Goal: Answer question/provide support: Share knowledge or assist other users

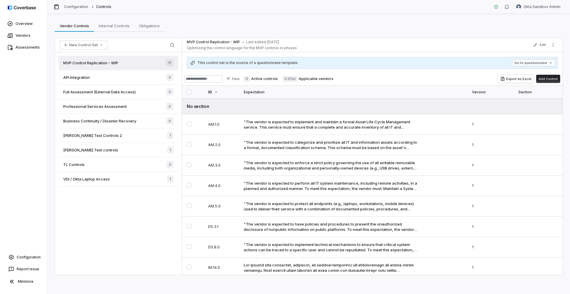
scroll to position [64, 0]
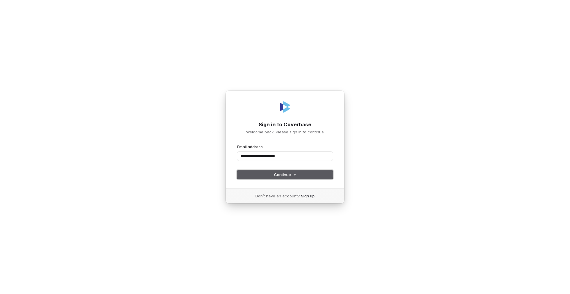
click at [292, 177] on span "Continue" at bounding box center [285, 174] width 22 height 5
type input "**********"
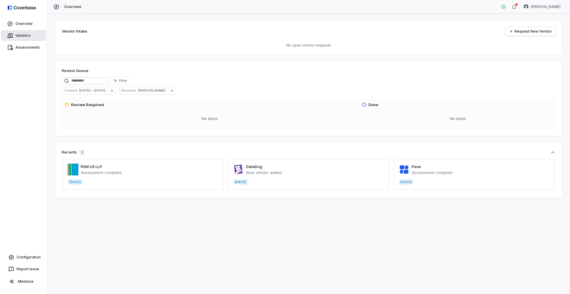
click at [20, 36] on span "Vendors" at bounding box center [22, 35] width 15 height 5
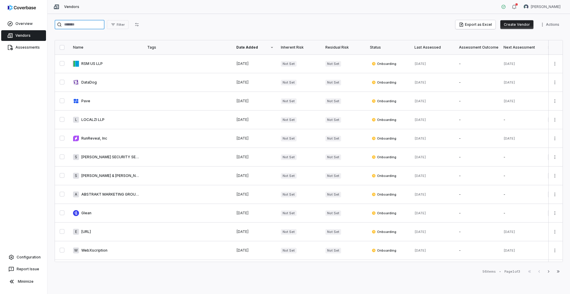
click at [82, 23] on input "search" at bounding box center [80, 24] width 50 height 9
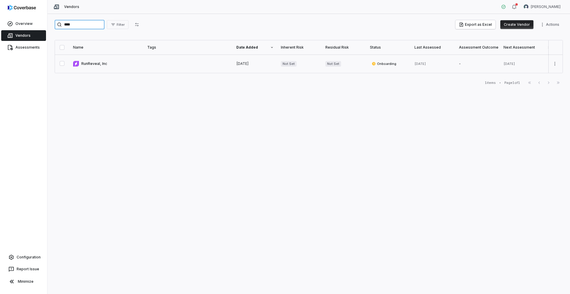
type input "****"
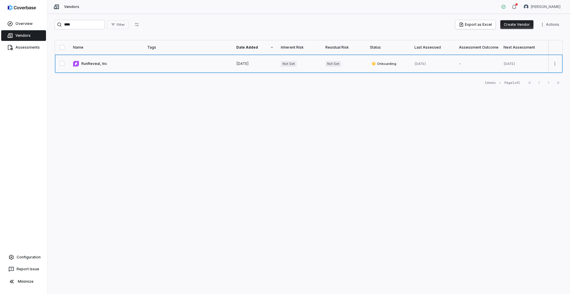
click at [95, 61] on link at bounding box center [106, 64] width 74 height 18
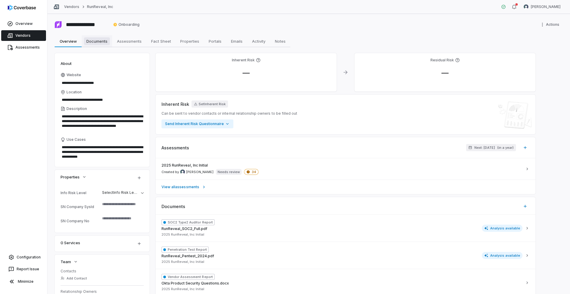
click at [97, 41] on span "Documents" at bounding box center [97, 41] width 26 height 8
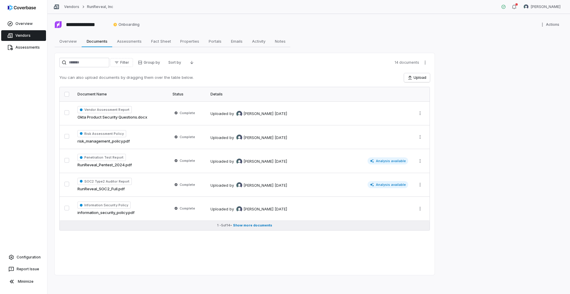
click at [242, 228] on button "1 - 5 of 14 • Show more documents" at bounding box center [245, 225] width 370 height 9
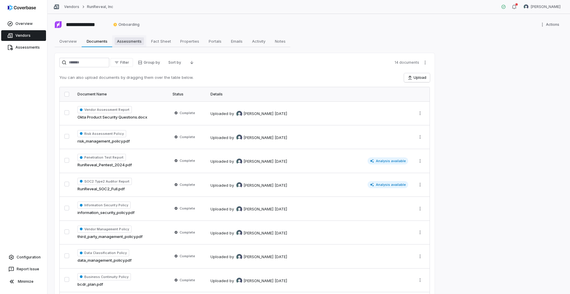
click at [124, 42] on span "Assessments" at bounding box center [129, 41] width 29 height 8
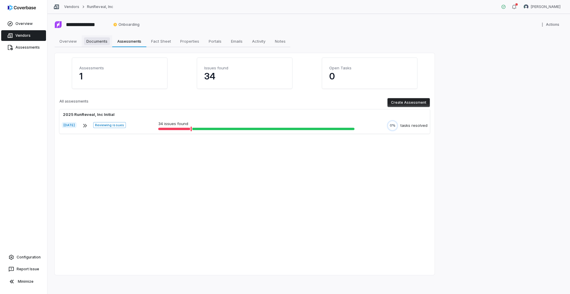
click at [95, 47] on link "Documents Documents" at bounding box center [97, 41] width 31 height 12
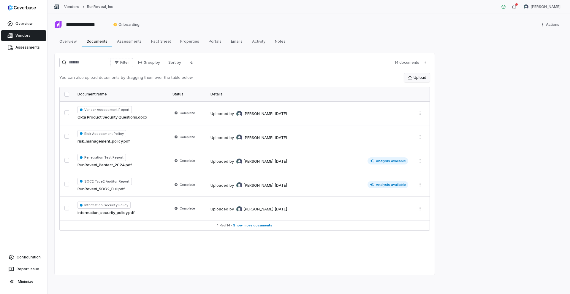
click at [416, 80] on button "Upload" at bounding box center [417, 77] width 26 height 9
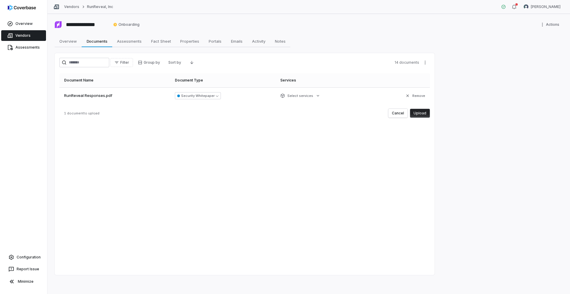
click at [420, 114] on button "Upload" at bounding box center [420, 113] width 20 height 9
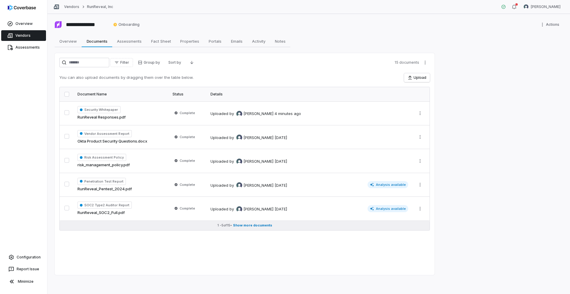
click at [250, 227] on span "Show more documents" at bounding box center [252, 225] width 39 height 4
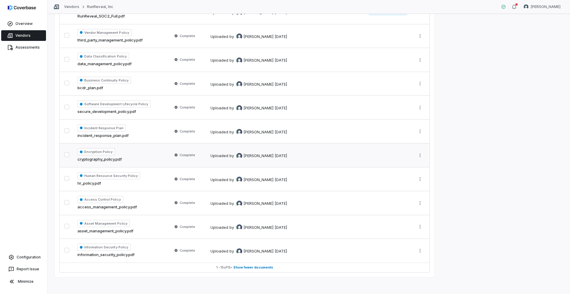
scroll to position [199, 0]
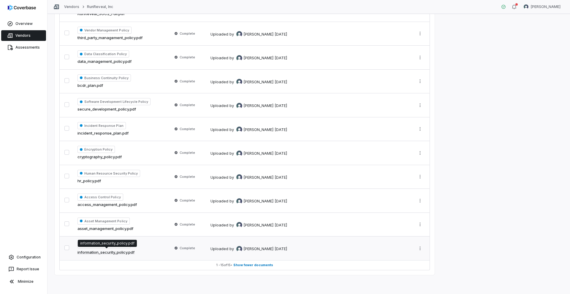
click at [116, 253] on link "information_security_policy.pdf" at bounding box center [105, 253] width 57 height 6
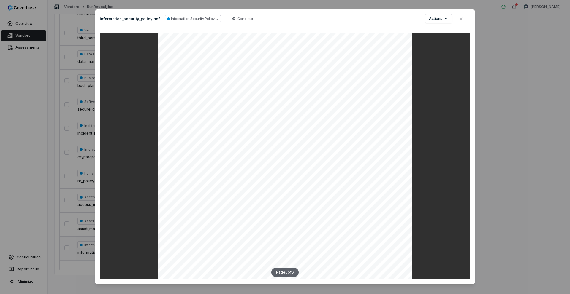
scroll to position [8, 0]
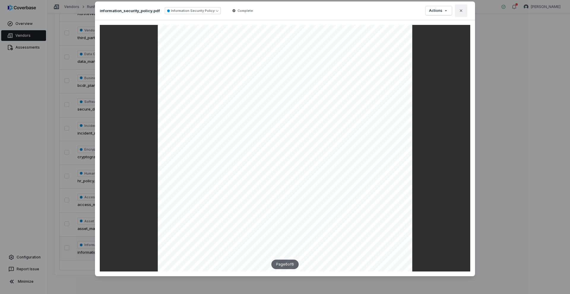
click at [458, 13] on icon "button" at bounding box center [460, 10] width 5 height 5
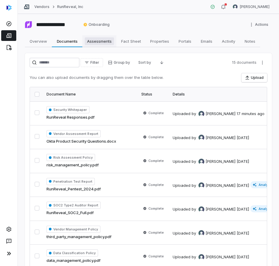
click at [96, 43] on span "Assessments" at bounding box center [99, 41] width 29 height 8
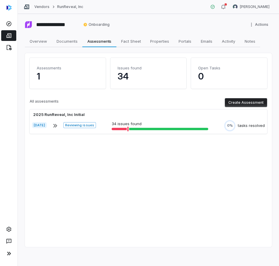
click at [128, 72] on p "34" at bounding box center [149, 76] width 62 height 11
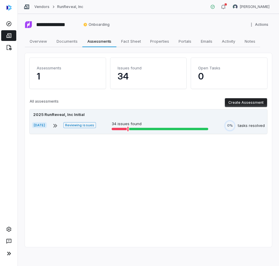
click at [99, 118] on div "2025 RunReveal, Inc Initial Aug 29, 2025 Reviewing issues 34 issues found 0% ta…" at bounding box center [149, 121] width 238 height 24
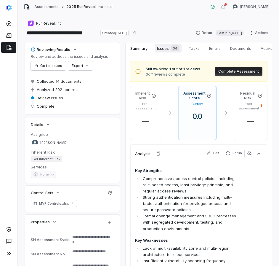
click at [162, 50] on span "Issues 34" at bounding box center [168, 48] width 27 height 8
type textarea "*"
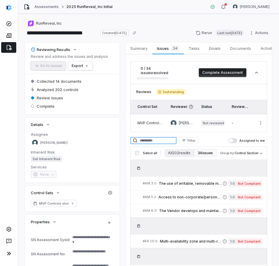
click at [161, 142] on input at bounding box center [154, 140] width 46 height 7
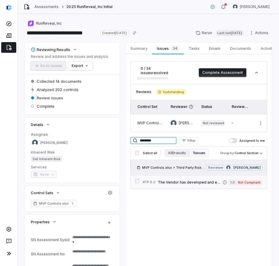
type input "********"
click at [195, 180] on span "The Vendor has developed and established standardized contractual clauses and p…" at bounding box center [190, 182] width 65 height 5
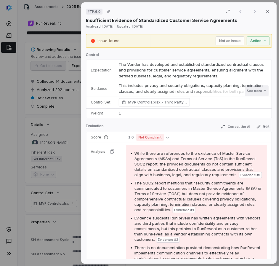
click at [245, 92] on button "See more" at bounding box center [257, 90] width 24 height 11
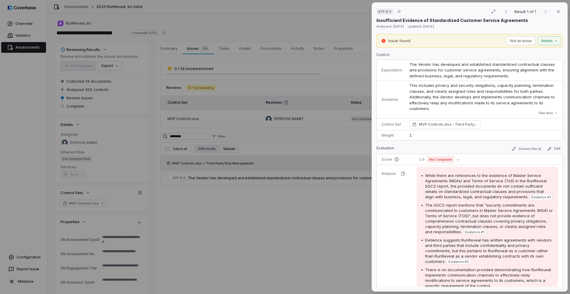
click at [266, 150] on div "# TP.6.0 Result 1 of 1 Close Insufficient Evidence of Standardized Customer Ser…" at bounding box center [285, 147] width 570 height 294
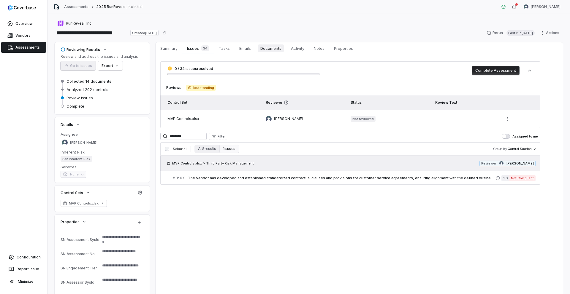
click at [269, 51] on span "Documents" at bounding box center [271, 49] width 26 height 8
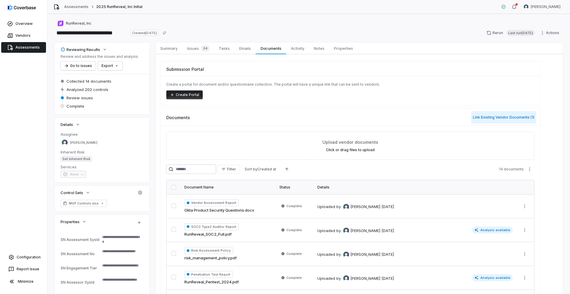
click at [487, 119] on button "Link Existing Vendor Documents ( 1 )" at bounding box center [503, 117] width 65 height 12
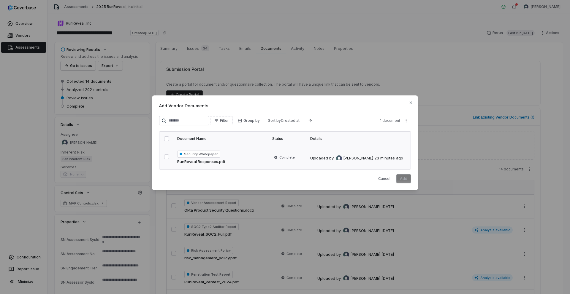
click at [168, 157] on button "button" at bounding box center [166, 157] width 5 height 5
click at [404, 177] on button "Add" at bounding box center [403, 178] width 15 height 9
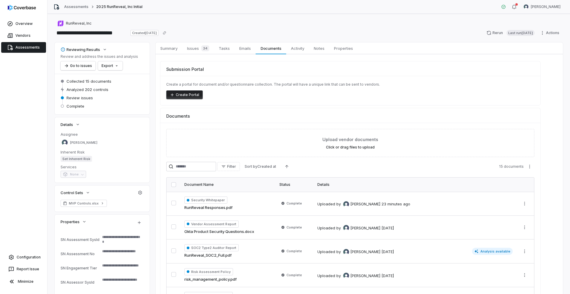
type textarea "*"
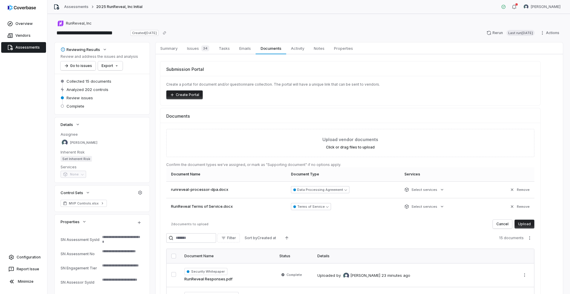
click at [526, 225] on button "Upload" at bounding box center [524, 224] width 20 height 9
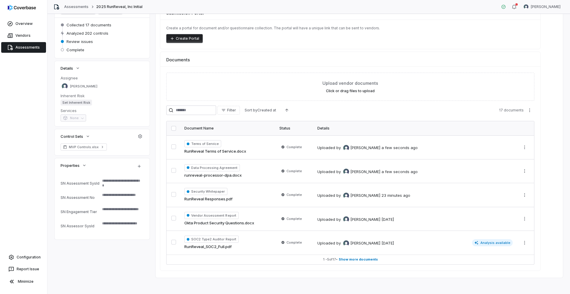
scroll to position [59, 0]
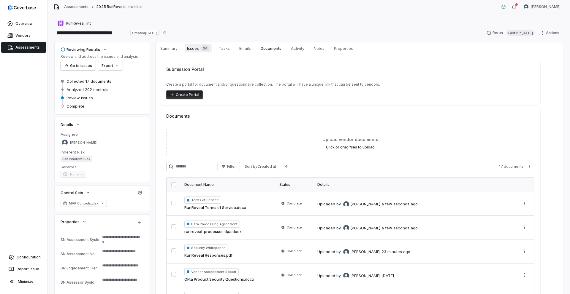
click at [195, 49] on span "Issues 34" at bounding box center [198, 48] width 27 height 8
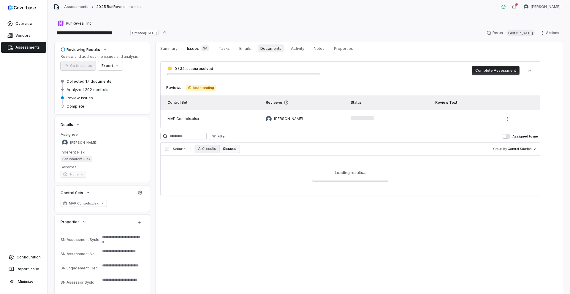
click at [265, 50] on span "Documents" at bounding box center [271, 49] width 26 height 8
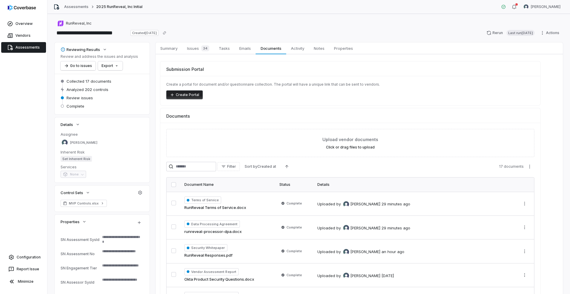
type textarea "*"
